Goal: Task Accomplishment & Management: Manage account settings

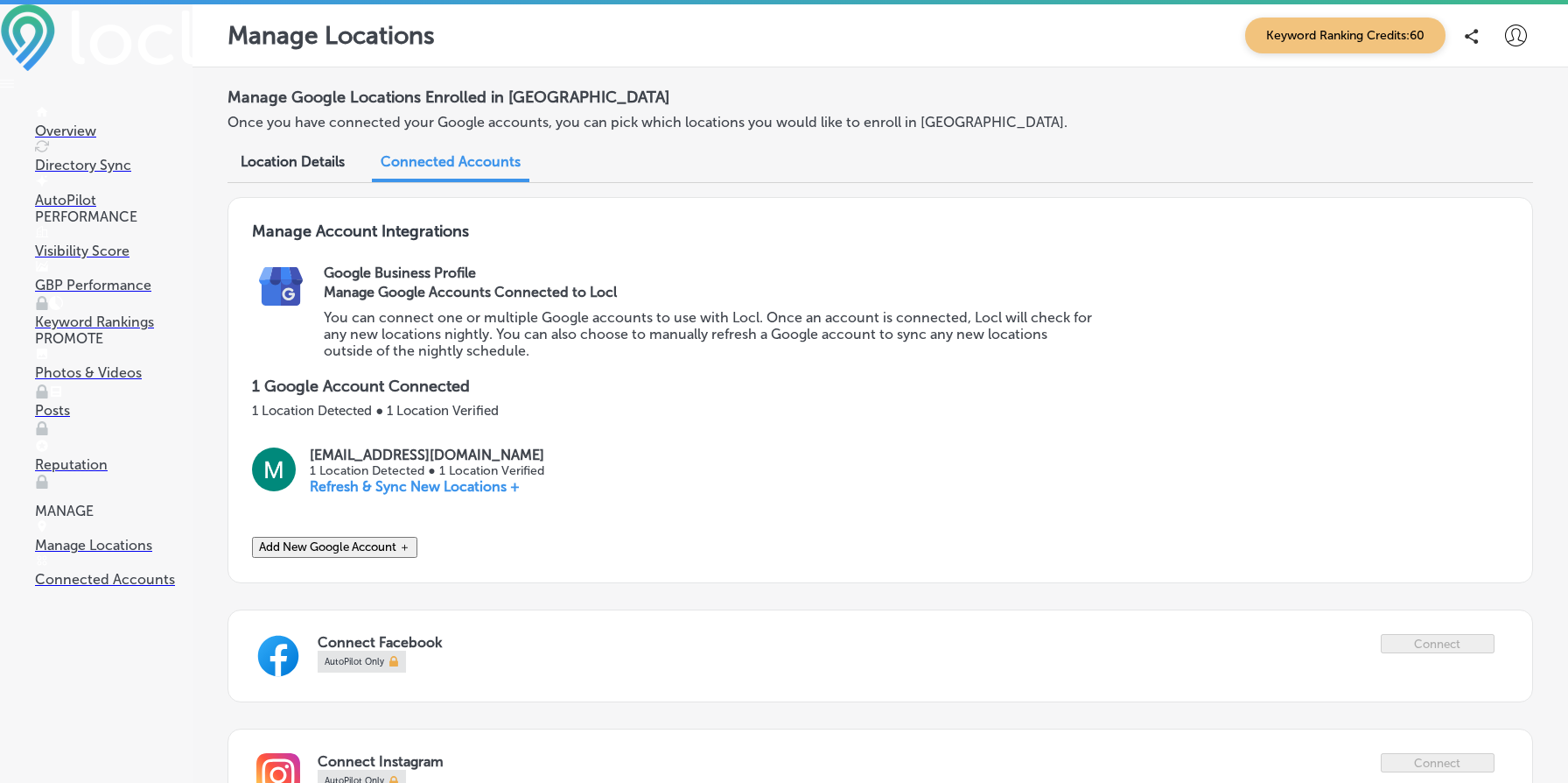
click at [371, 549] on button "Add New Google Account ＋" at bounding box center [334, 547] width 165 height 21
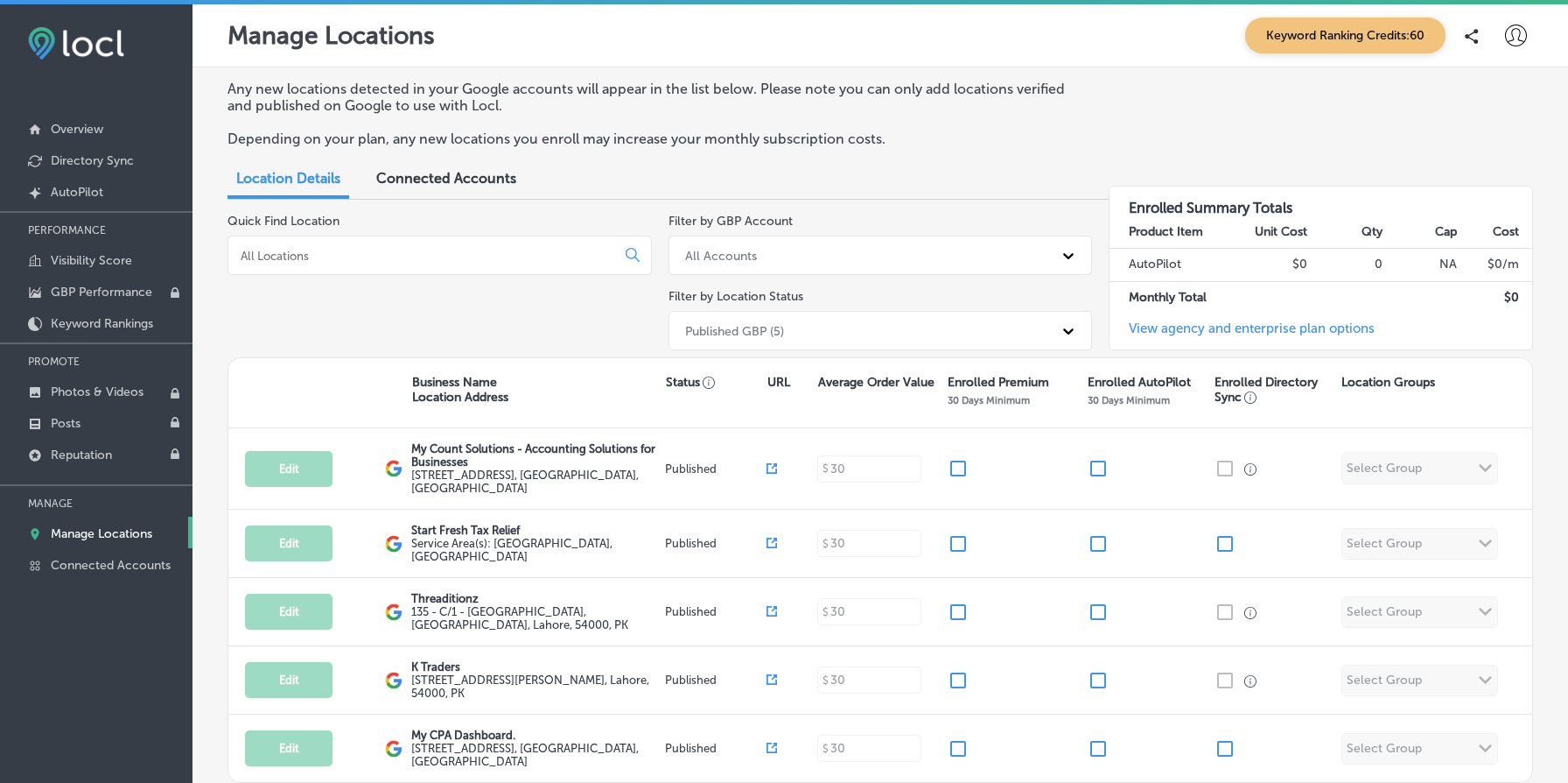
click at [451, 177] on span "Connected Accounts" at bounding box center [446, 178] width 140 height 16
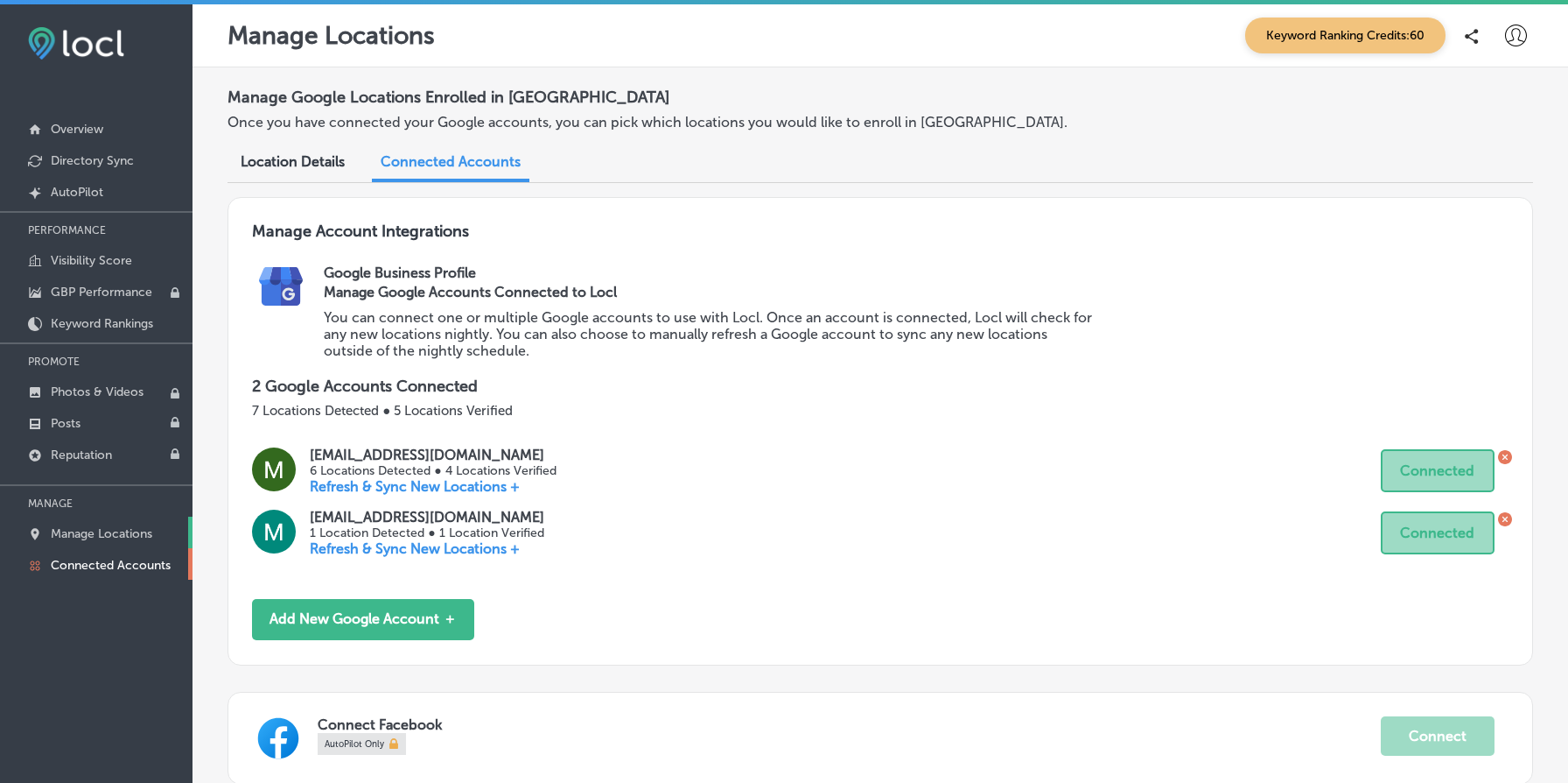
click at [96, 534] on p "Manage Locations" at bounding box center [101, 534] width 101 height 15
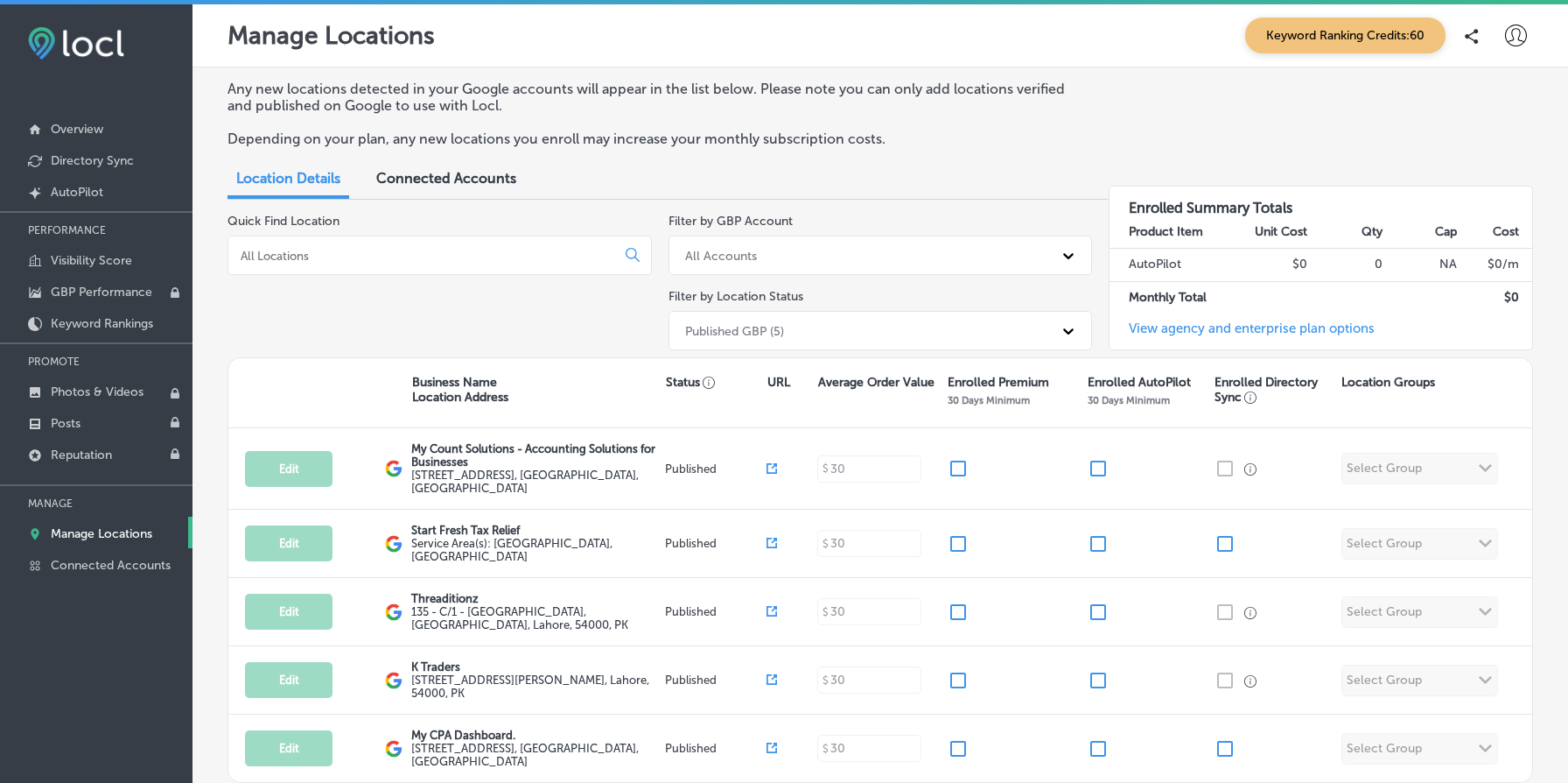
scroll to position [111, 0]
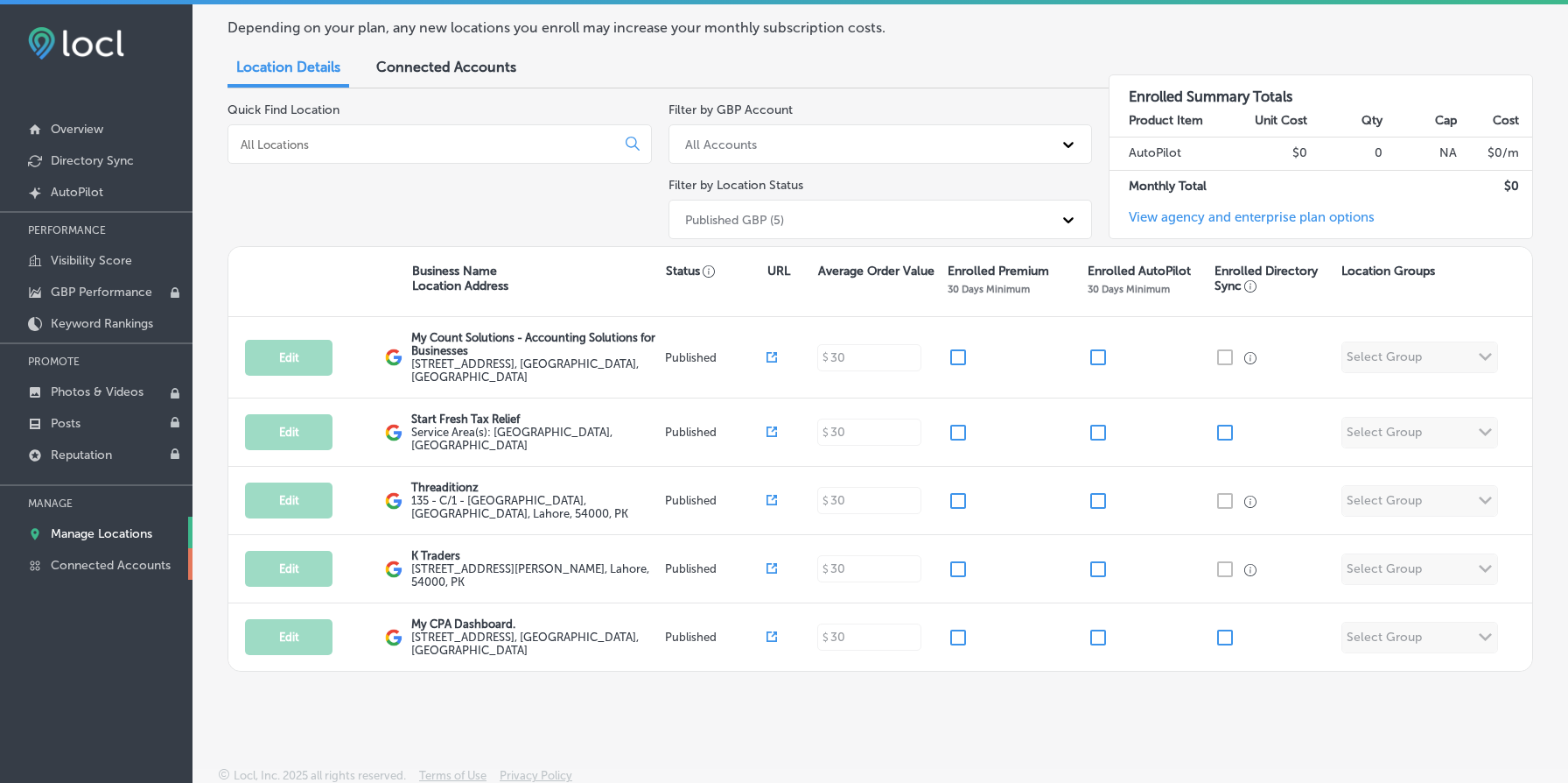
click at [94, 558] on p "Connected Accounts" at bounding box center [111, 565] width 120 height 15
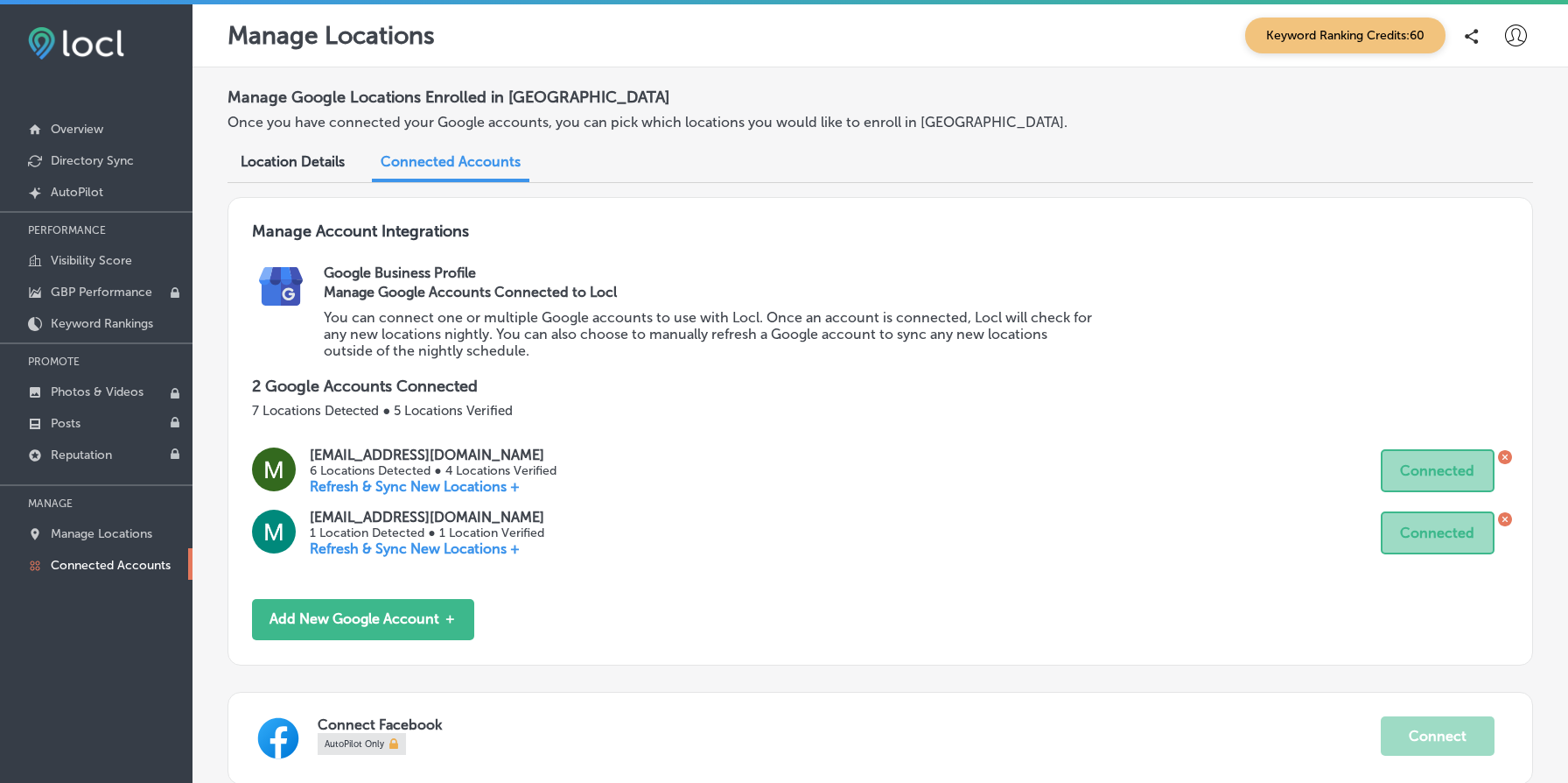
click at [1507, 455] on icon at bounding box center [1504, 456] width 14 height 14
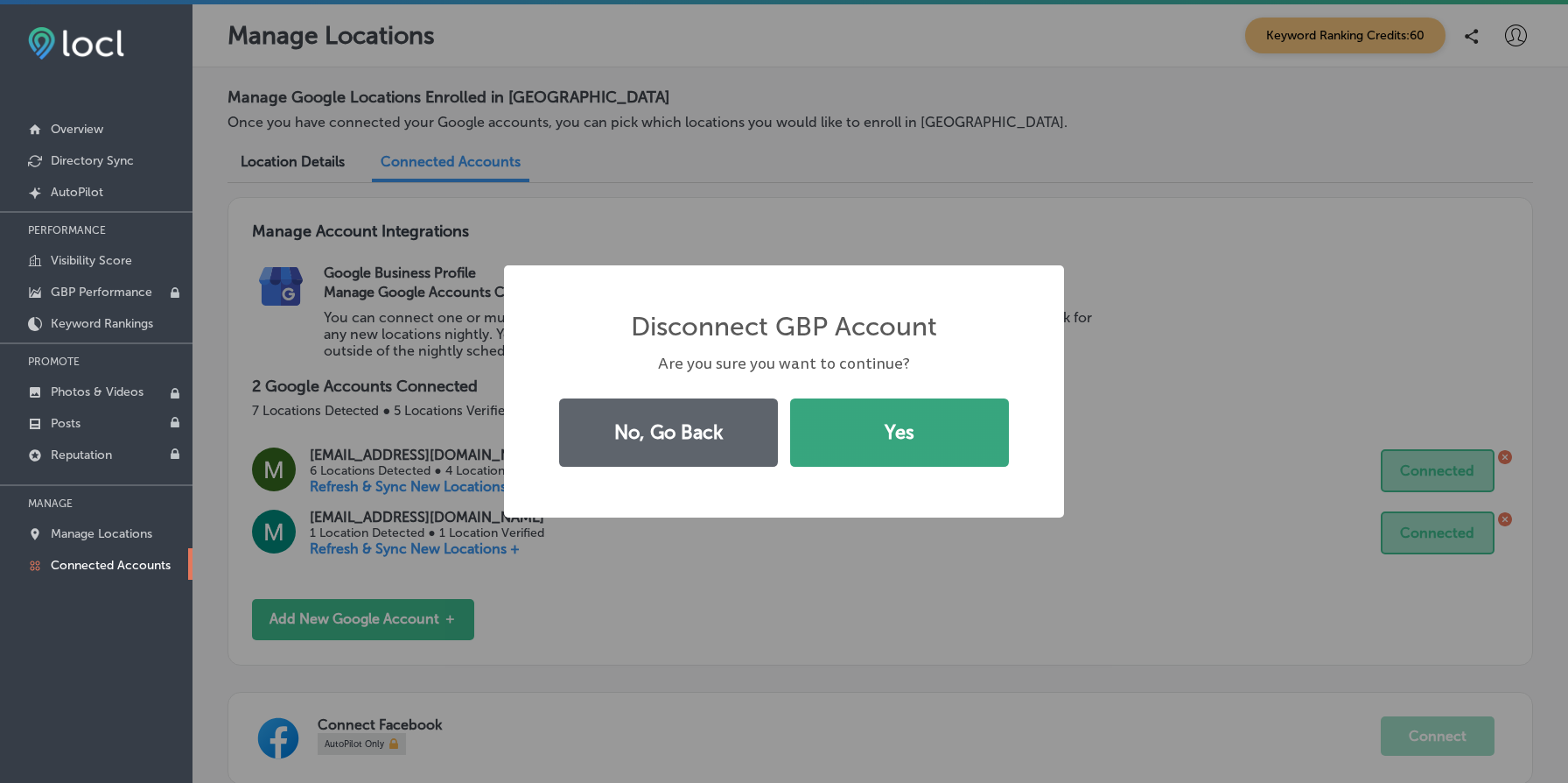
click at [900, 412] on button "Yes" at bounding box center [899, 433] width 219 height 69
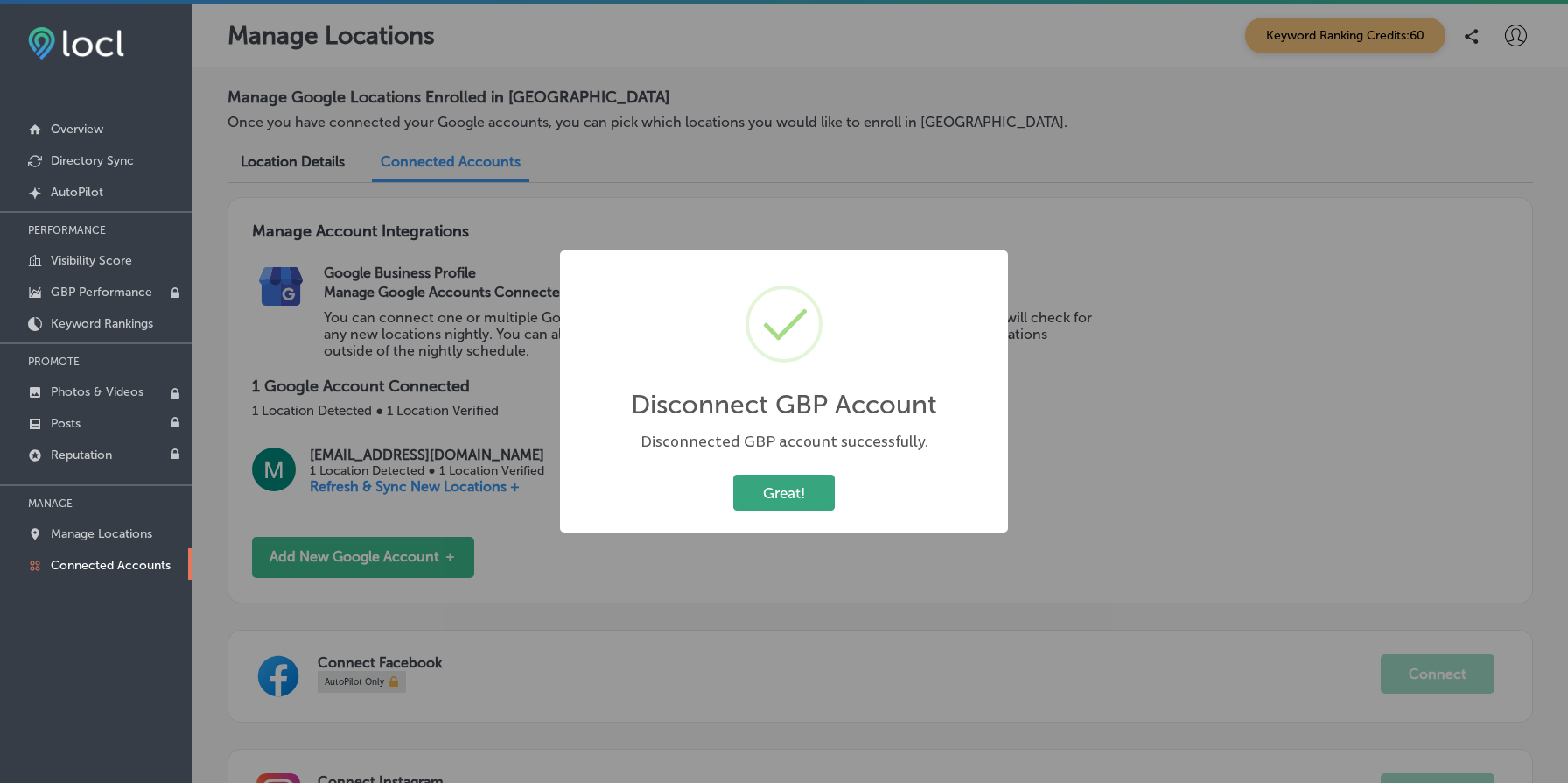
click at [802, 488] on button "Great!" at bounding box center [784, 493] width 101 height 36
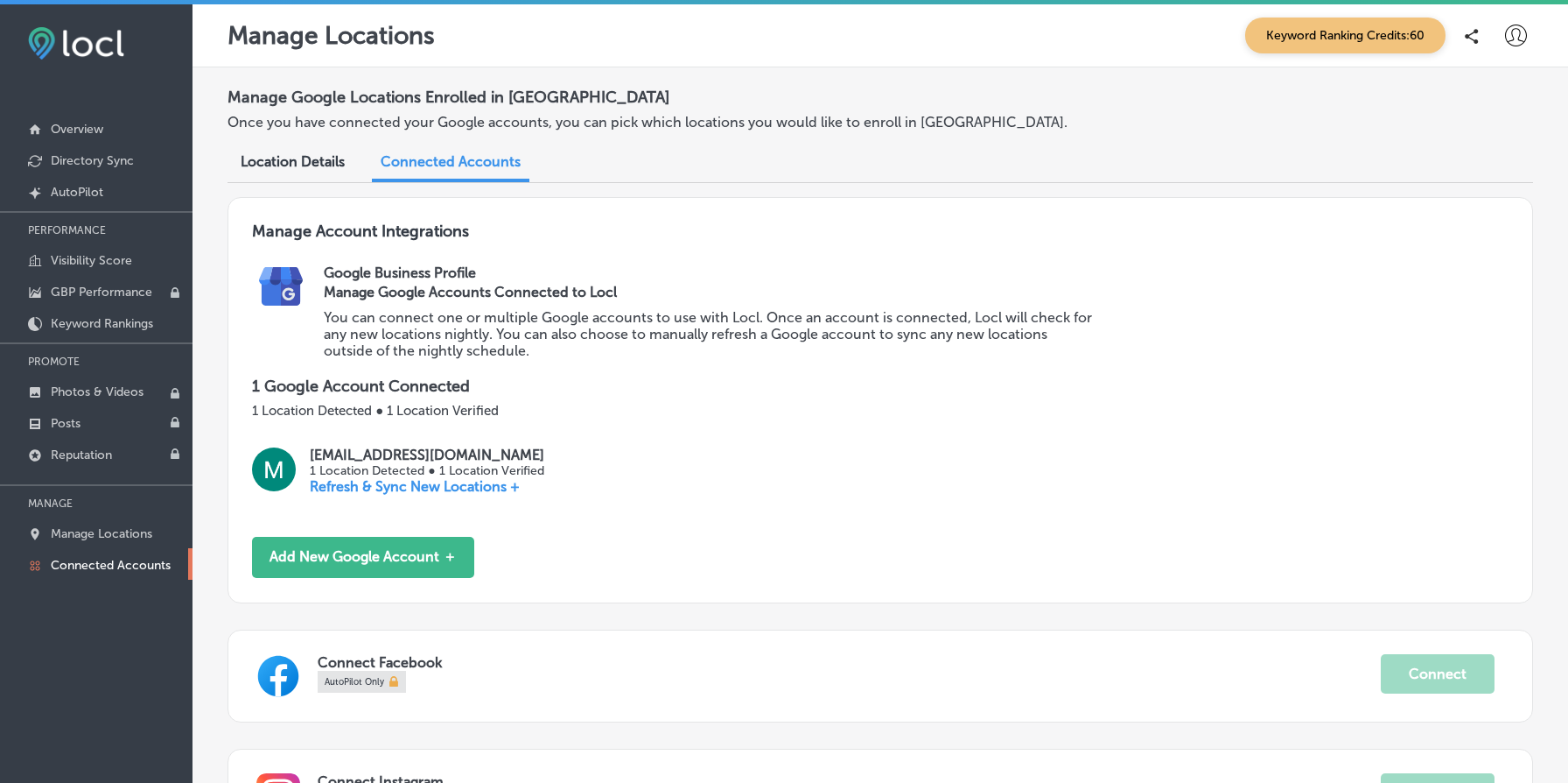
click at [1110, 342] on div "Google Business Profile Manage Google Accounts Connected to Locl You can connec…" at bounding box center [915, 320] width 1184 height 112
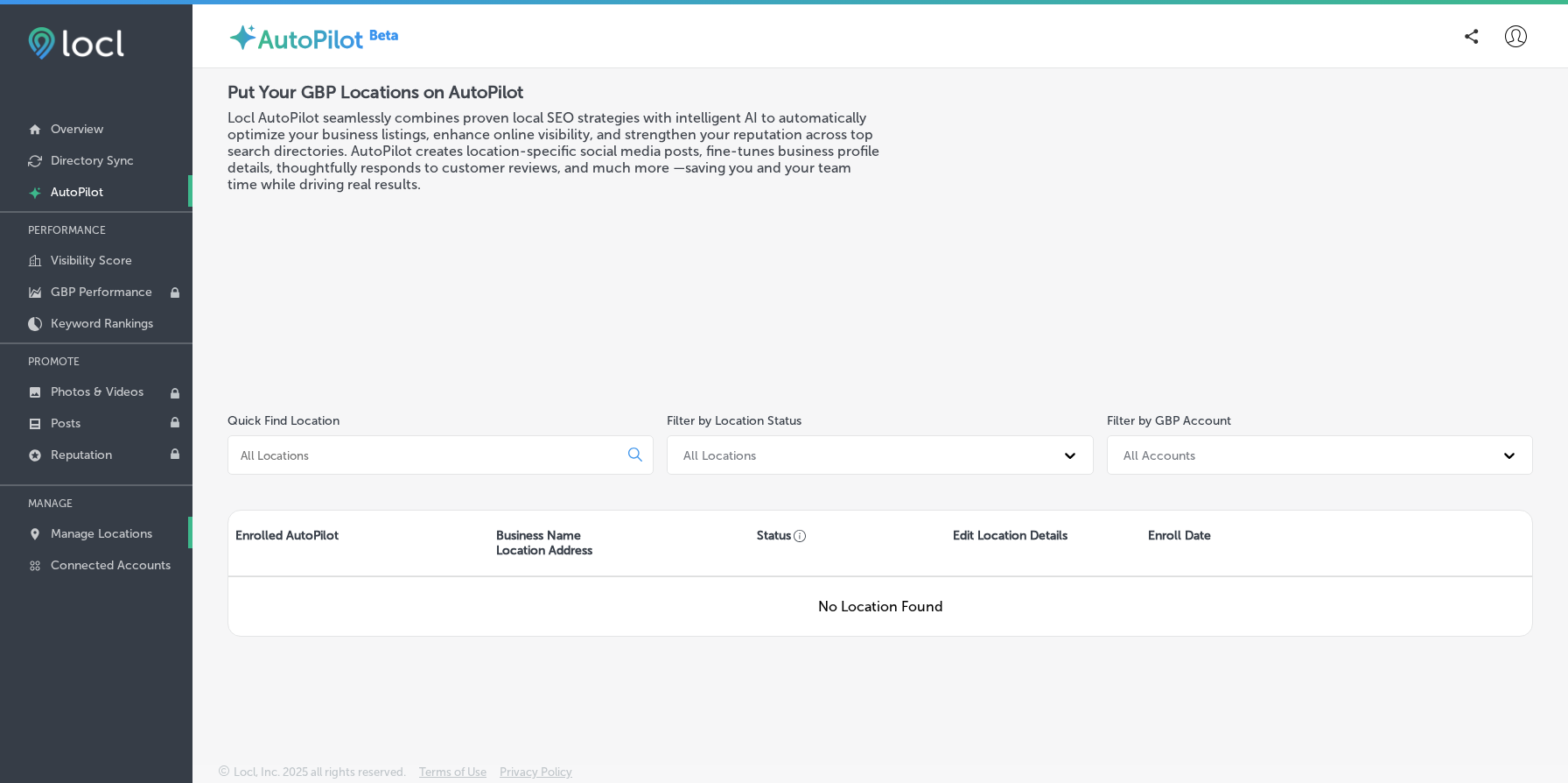
click at [127, 527] on p "Manage Locations" at bounding box center [101, 534] width 101 height 15
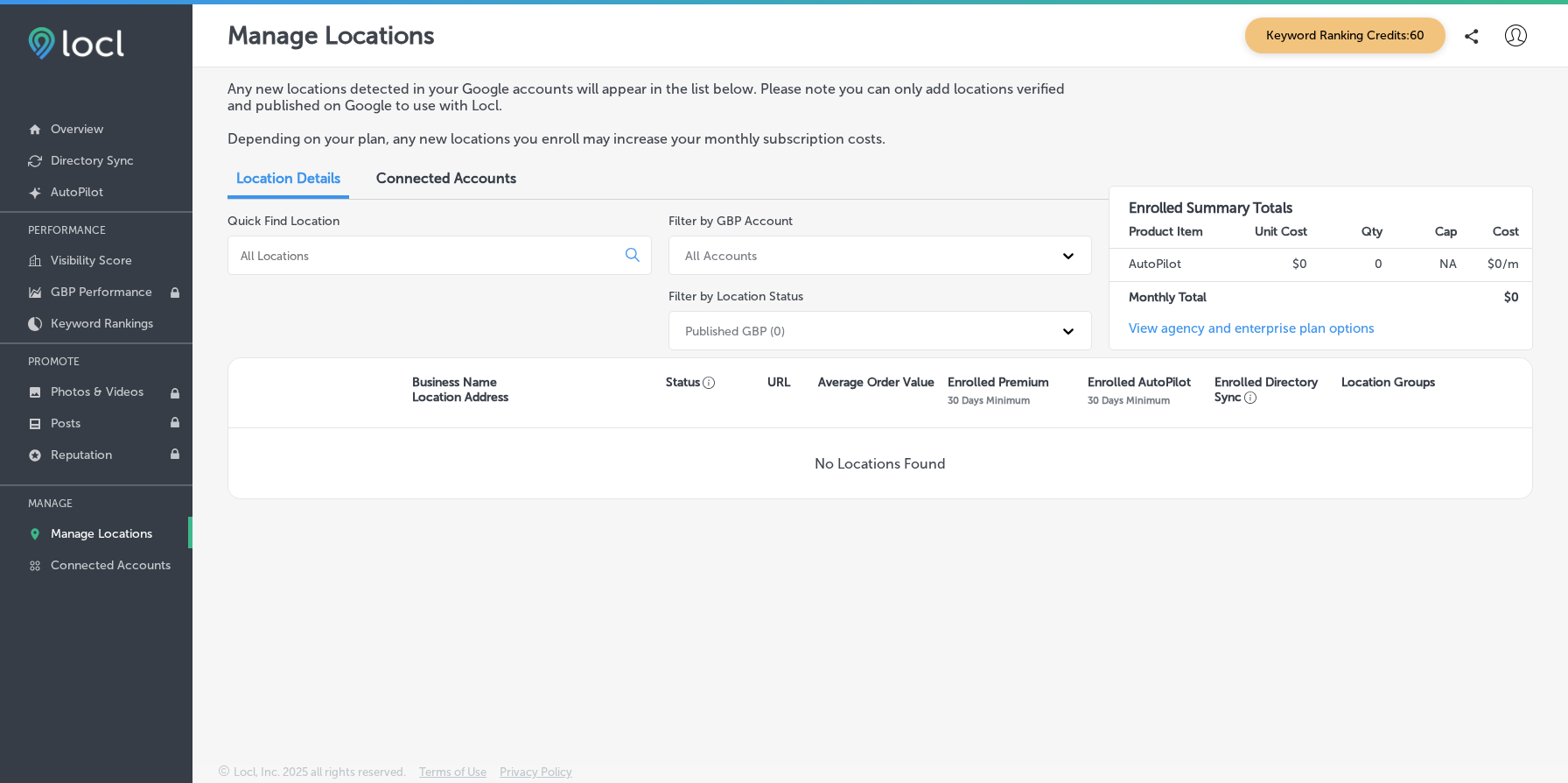
click at [472, 186] on div "Connected Accounts" at bounding box center [446, 180] width 166 height 37
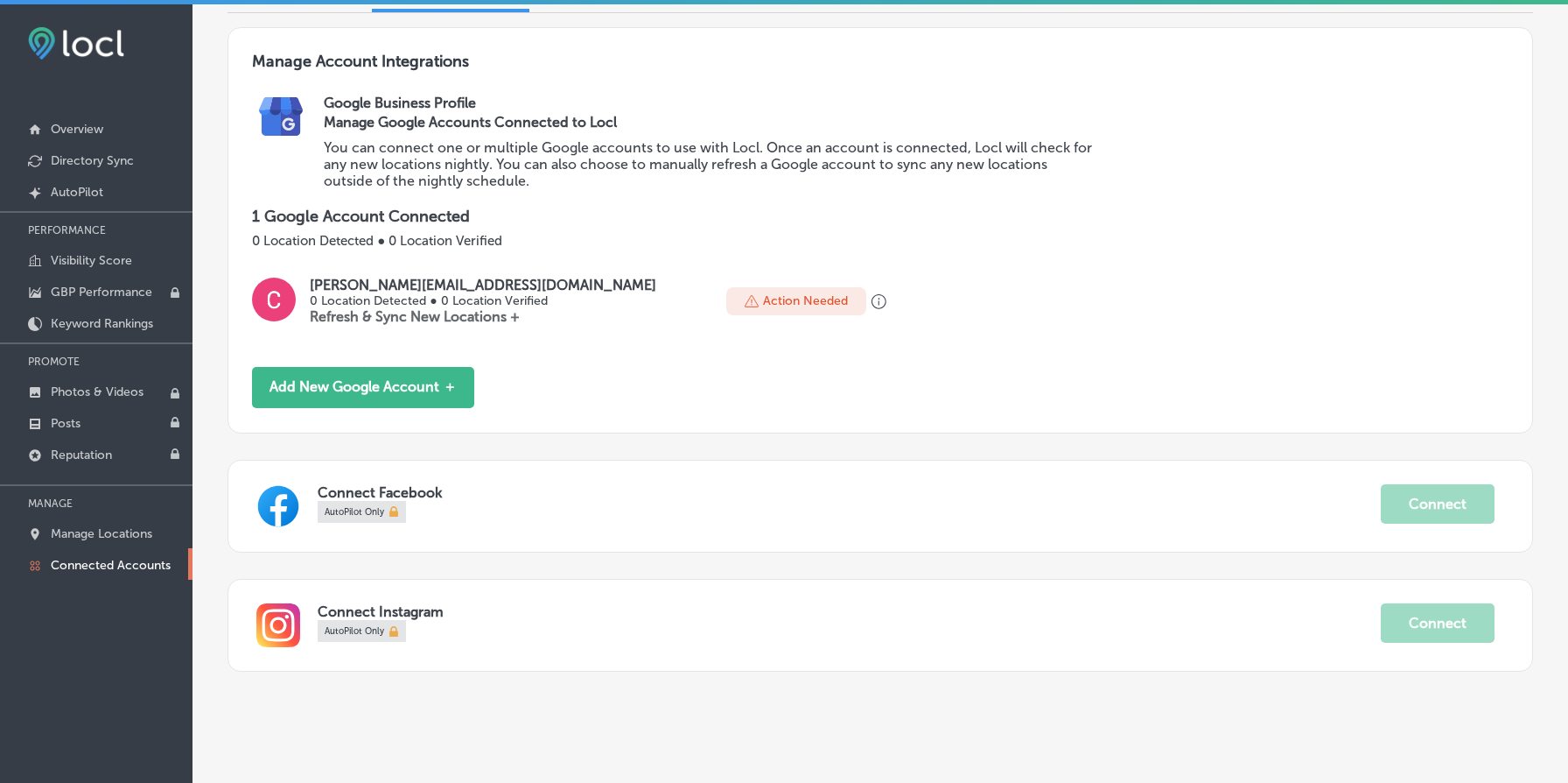
scroll to position [200, 0]
